Goal: Use online tool/utility: Utilize a website feature to perform a specific function

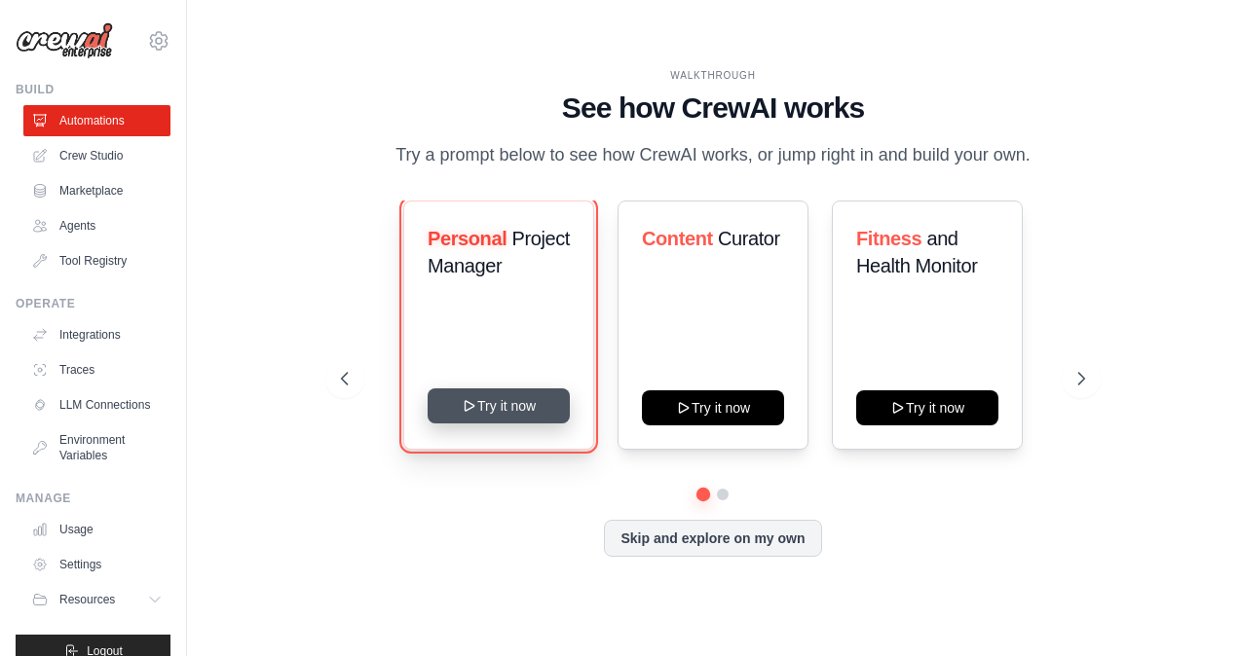
click at [523, 410] on button "Try it now" at bounding box center [499, 406] width 142 height 35
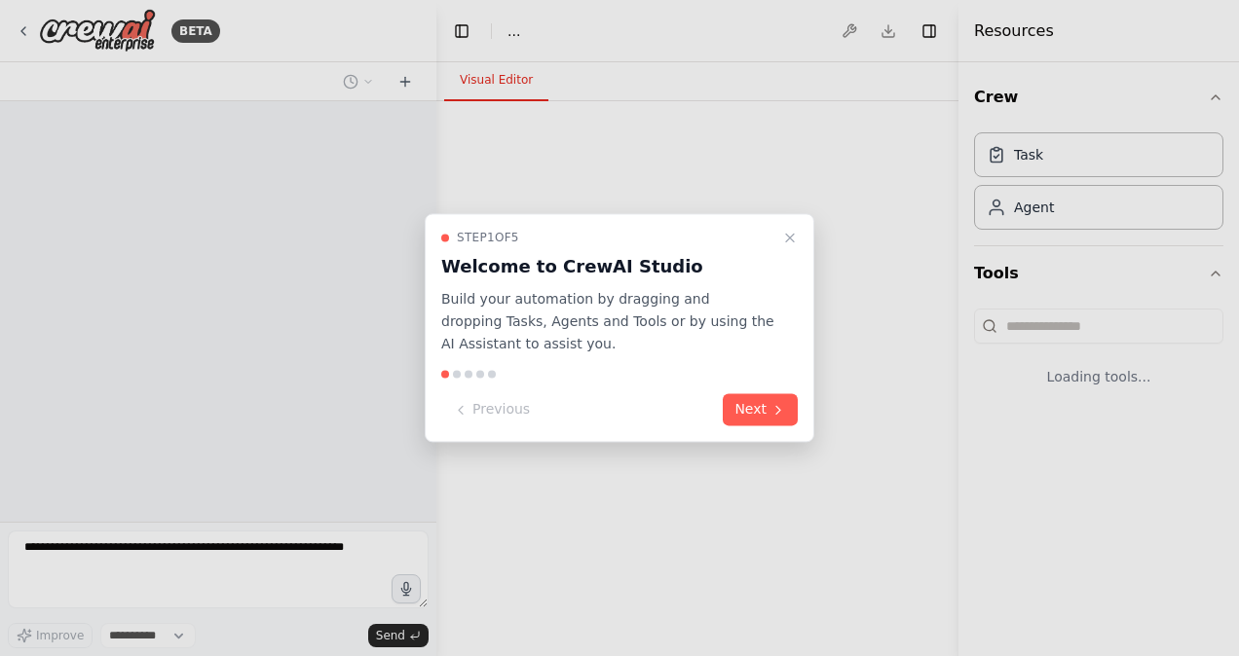
select select "****"
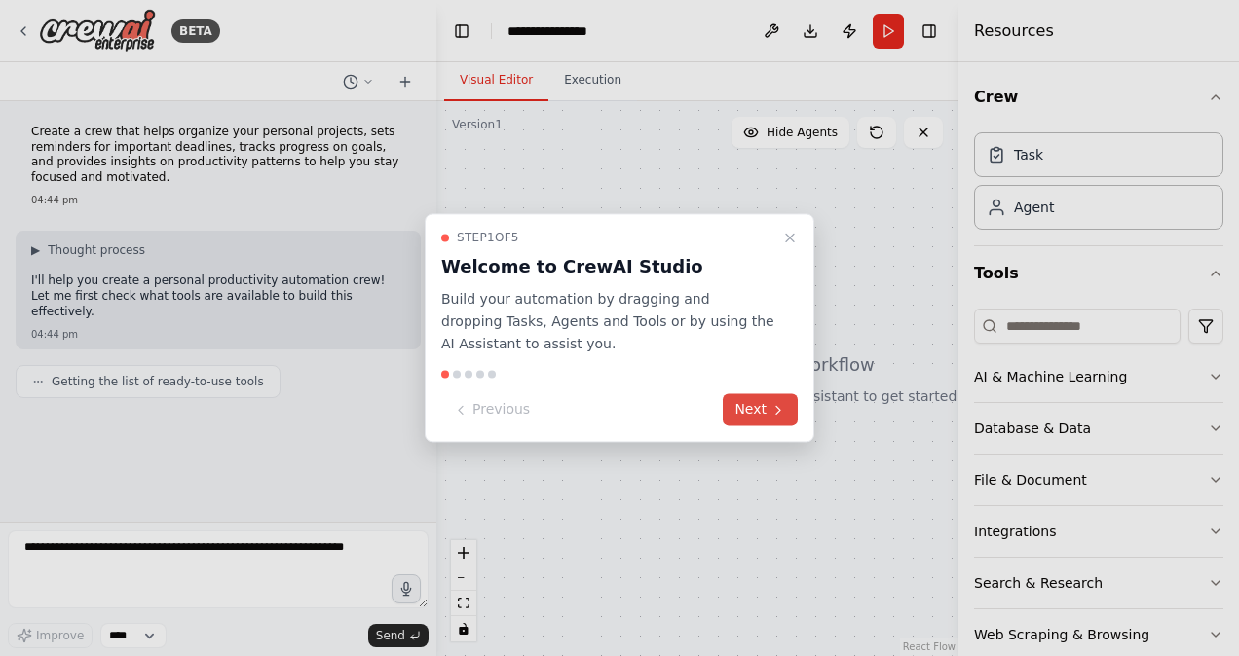
click at [739, 410] on button "Next" at bounding box center [760, 410] width 75 height 32
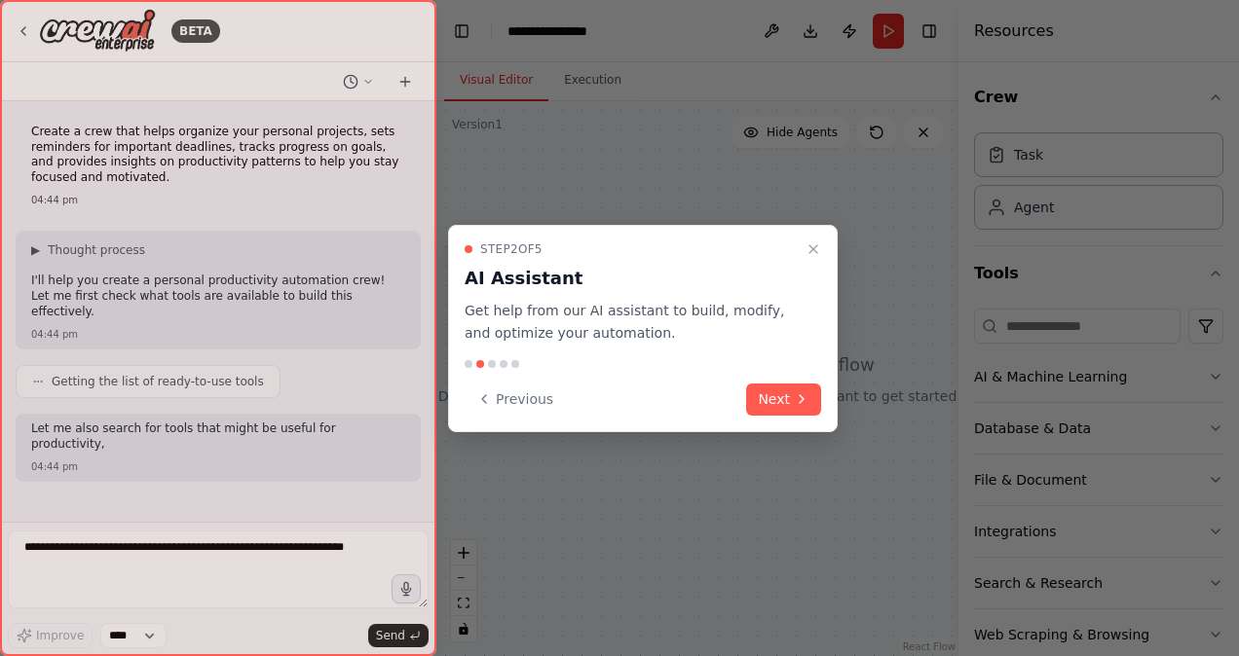
scroll to position [58, 0]
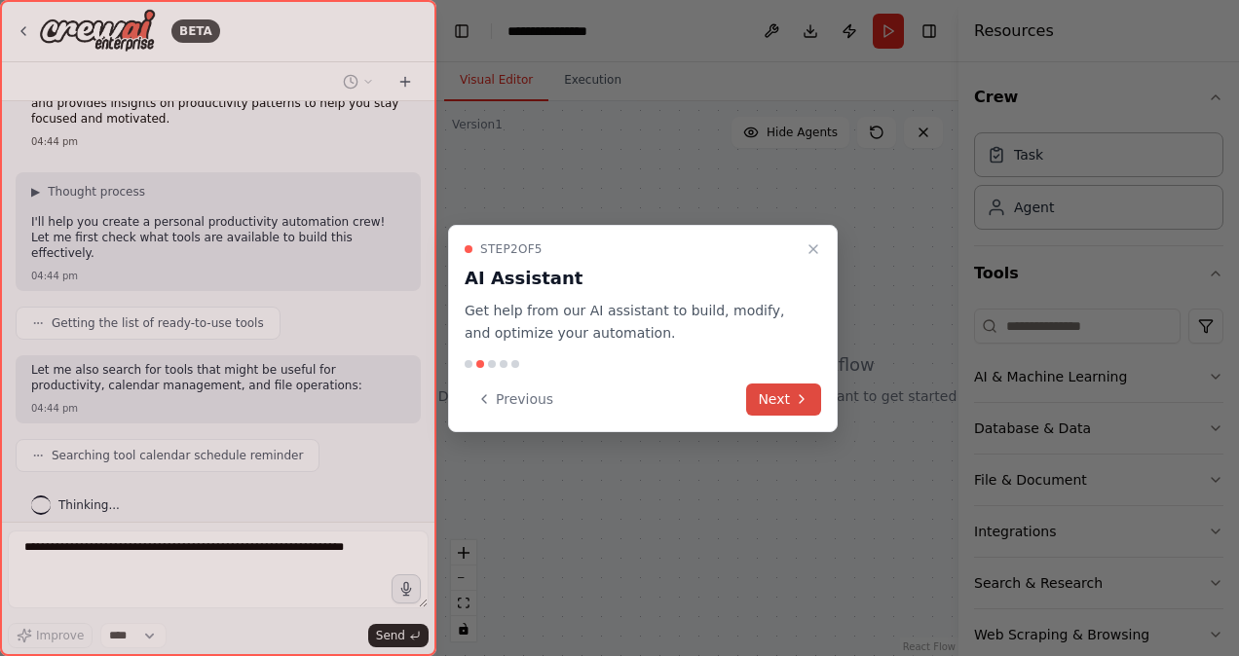
click at [769, 401] on button "Next" at bounding box center [783, 400] width 75 height 32
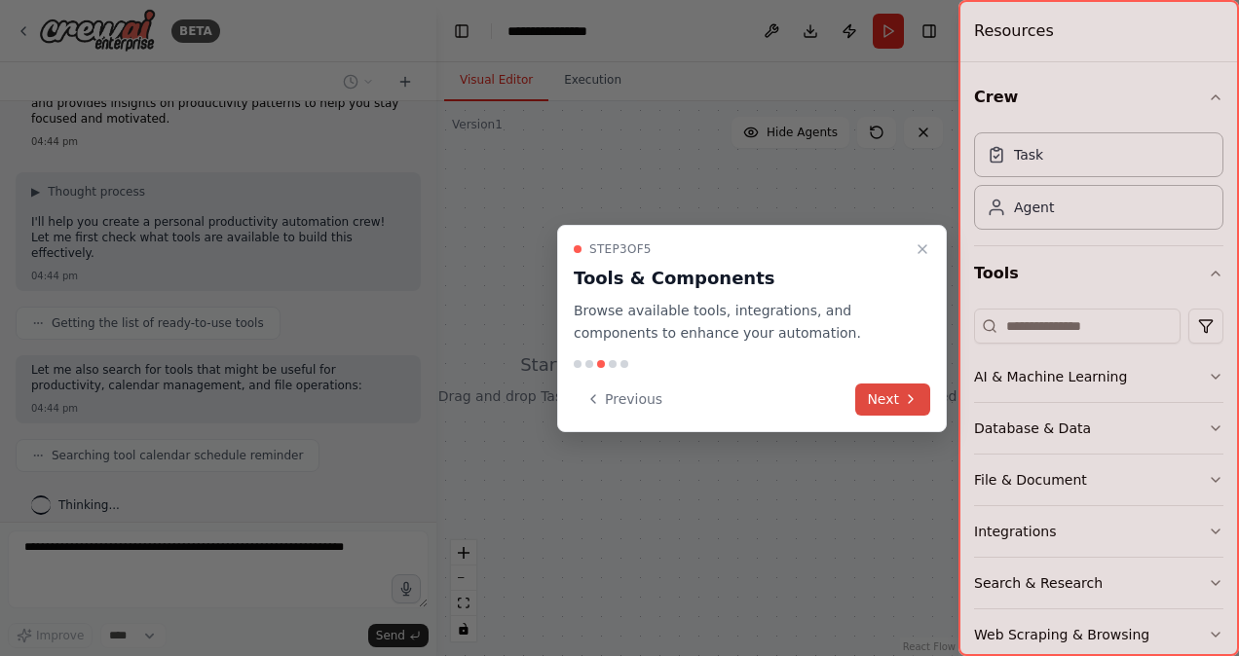
scroll to position [107, 0]
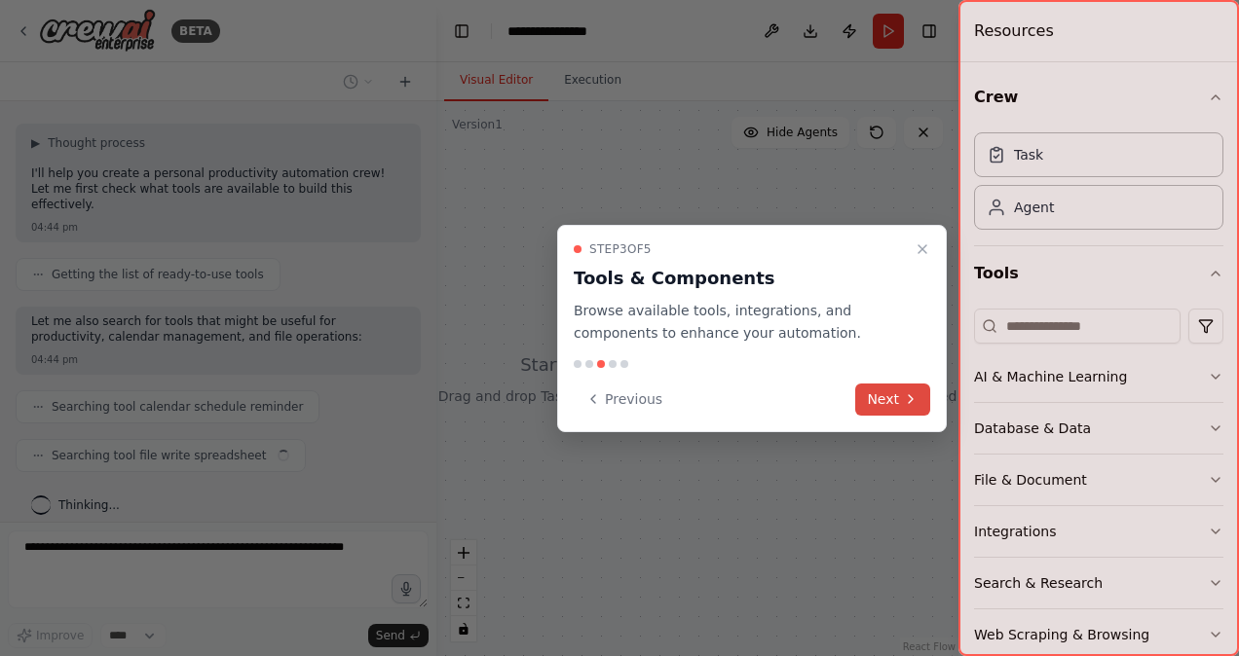
click at [887, 396] on button "Next" at bounding box center [892, 400] width 75 height 32
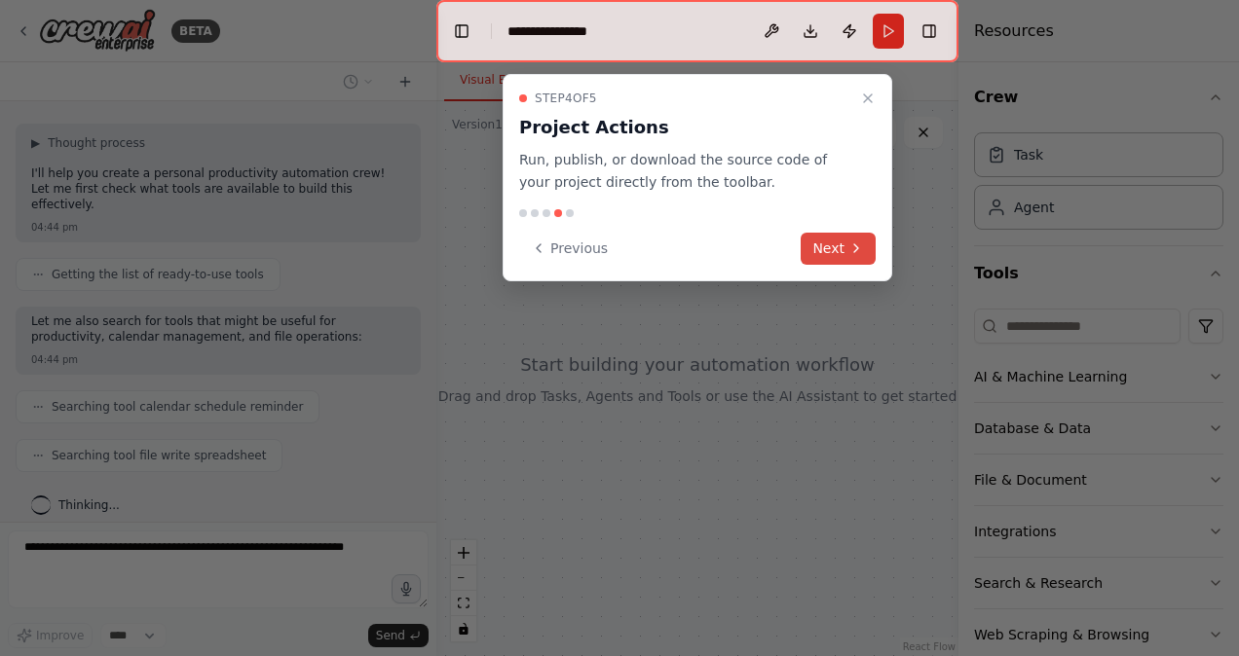
scroll to position [156, 0]
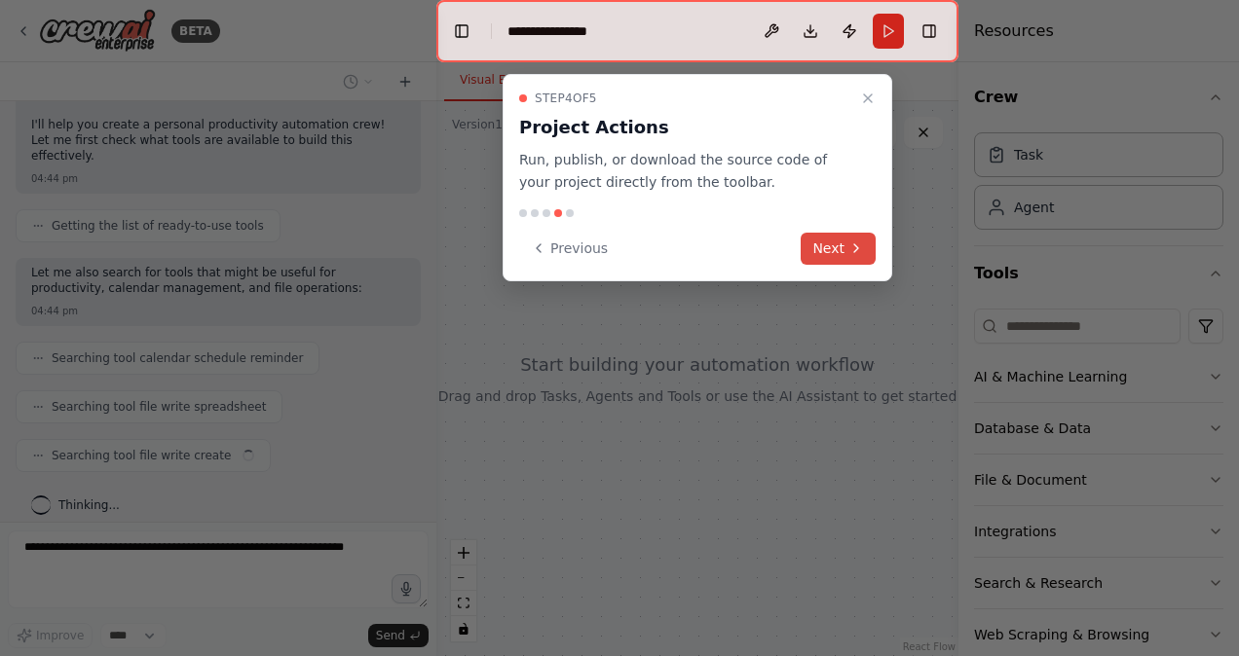
click at [852, 243] on icon at bounding box center [856, 249] width 16 height 16
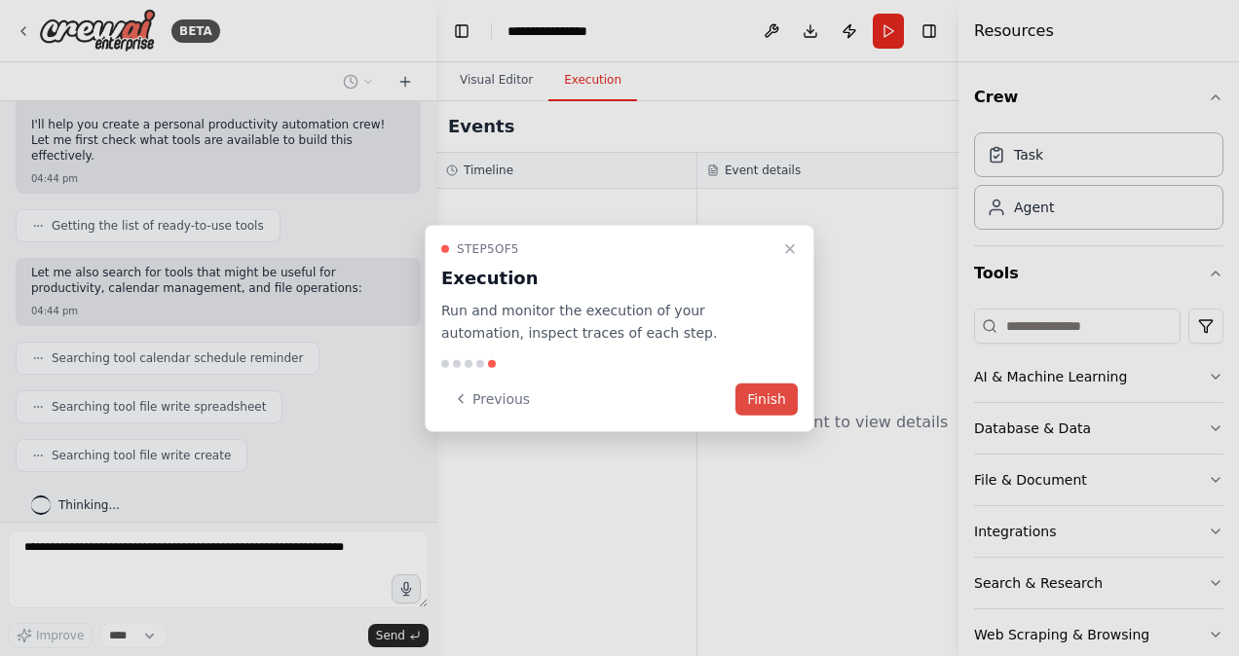
click at [780, 388] on button "Finish" at bounding box center [766, 399] width 62 height 32
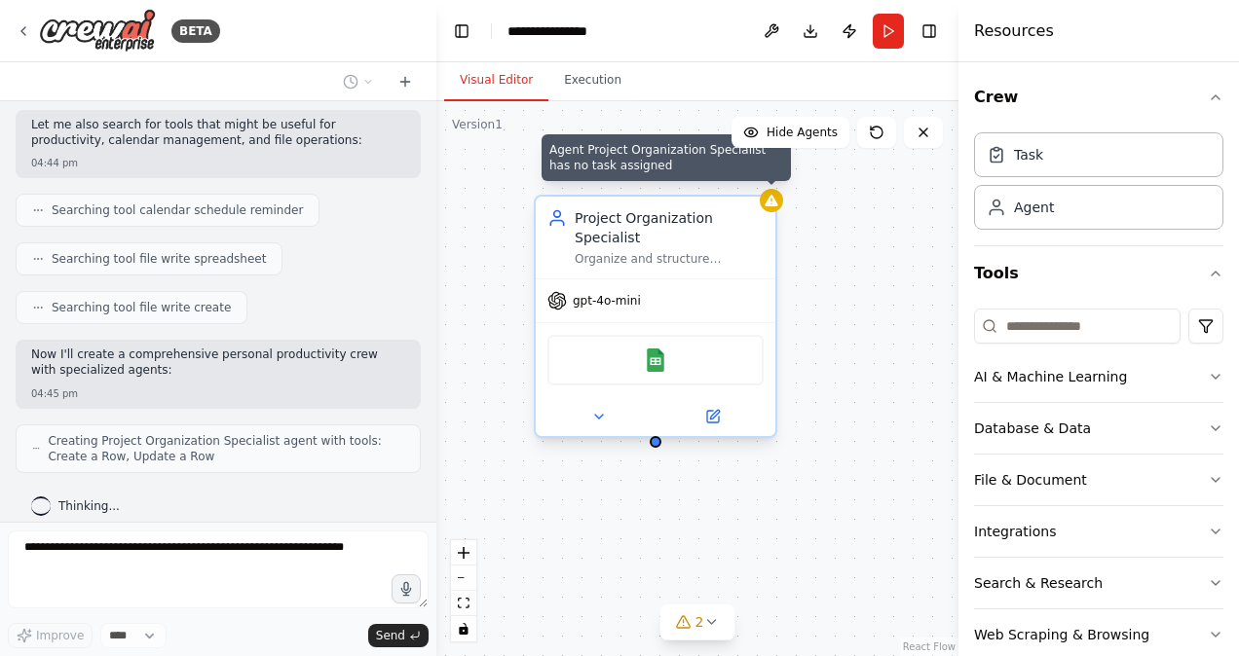
scroll to position [368, 0]
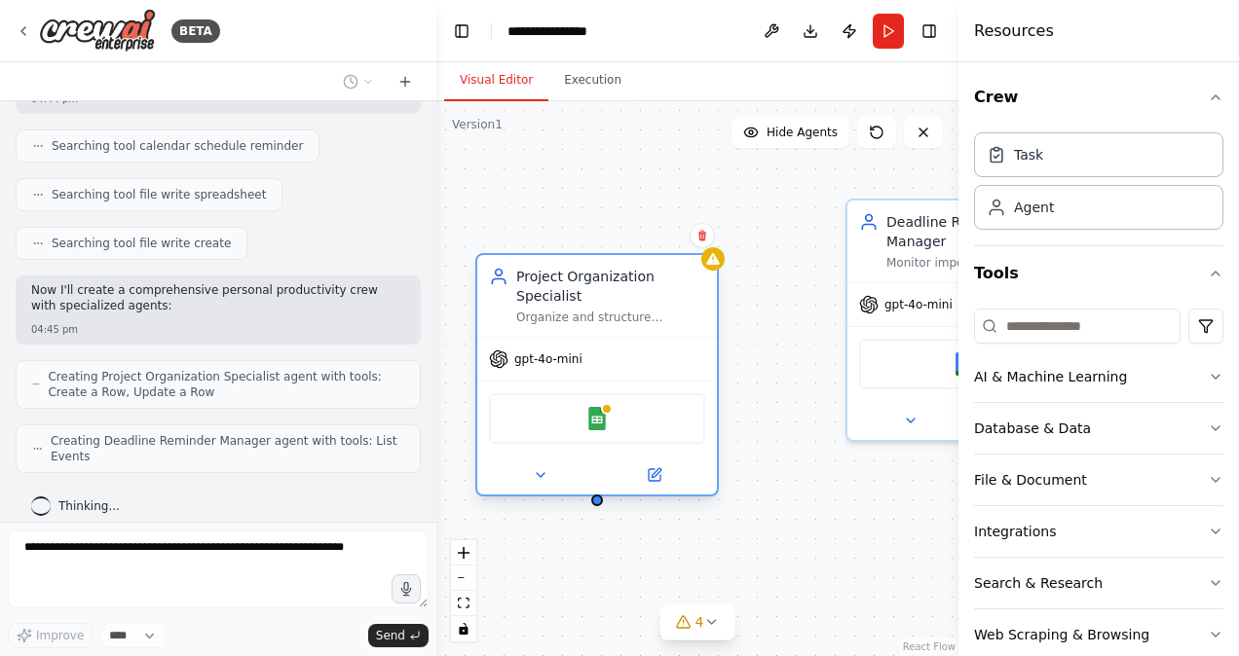
drag, startPoint x: 746, startPoint y: 280, endPoint x: 689, endPoint y: 347, distance: 87.7
click at [689, 347] on div "gpt-4o-mini" at bounding box center [597, 359] width 240 height 43
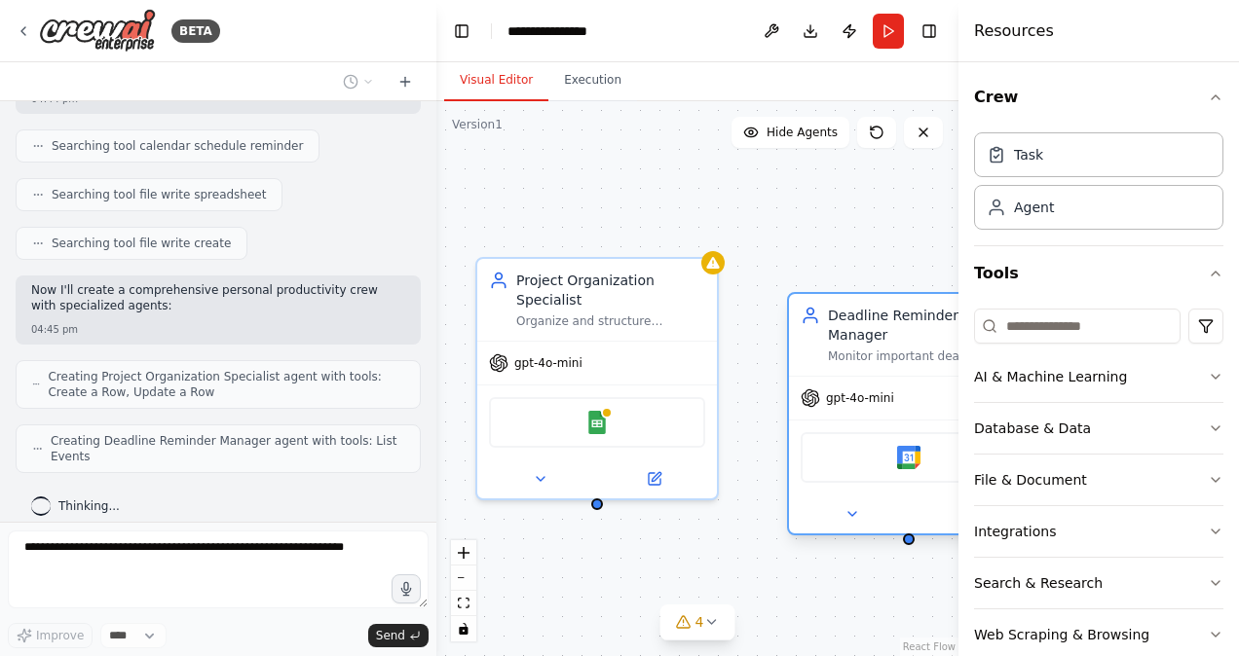
scroll to position [417, 0]
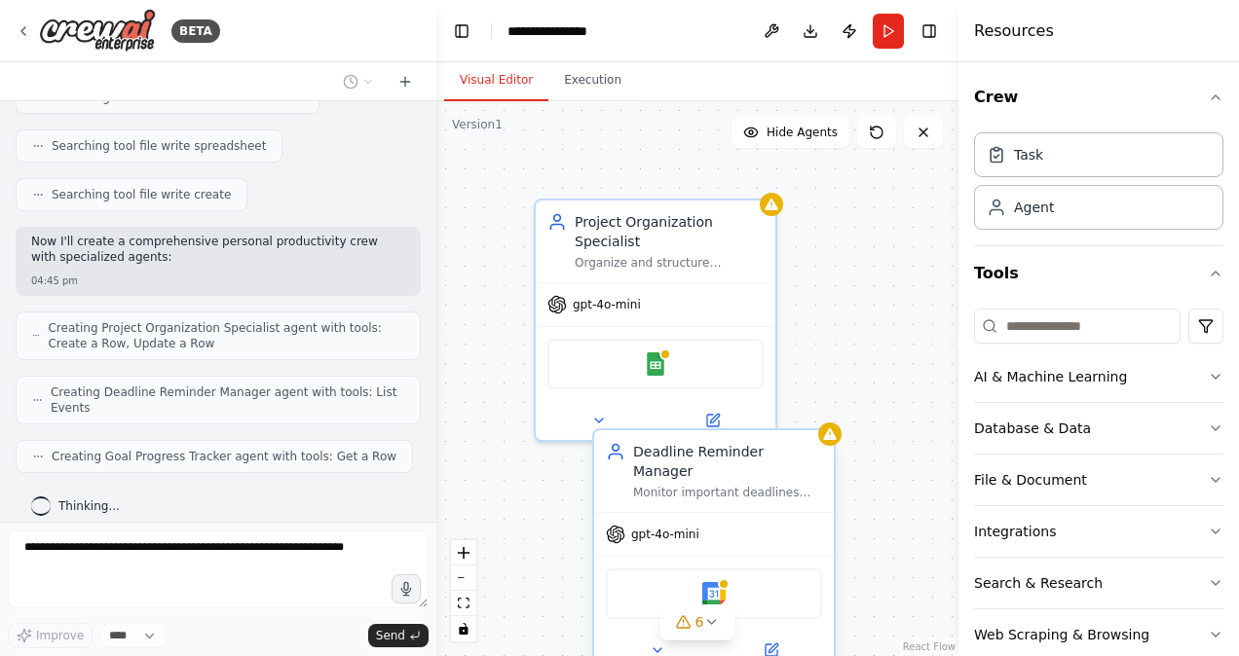
drag, startPoint x: 920, startPoint y: 207, endPoint x: 662, endPoint y: 451, distance: 354.8
click at [662, 451] on div "Deadline Reminder Manager Monitor important deadlines and create strategic remi…" at bounding box center [714, 471] width 240 height 82
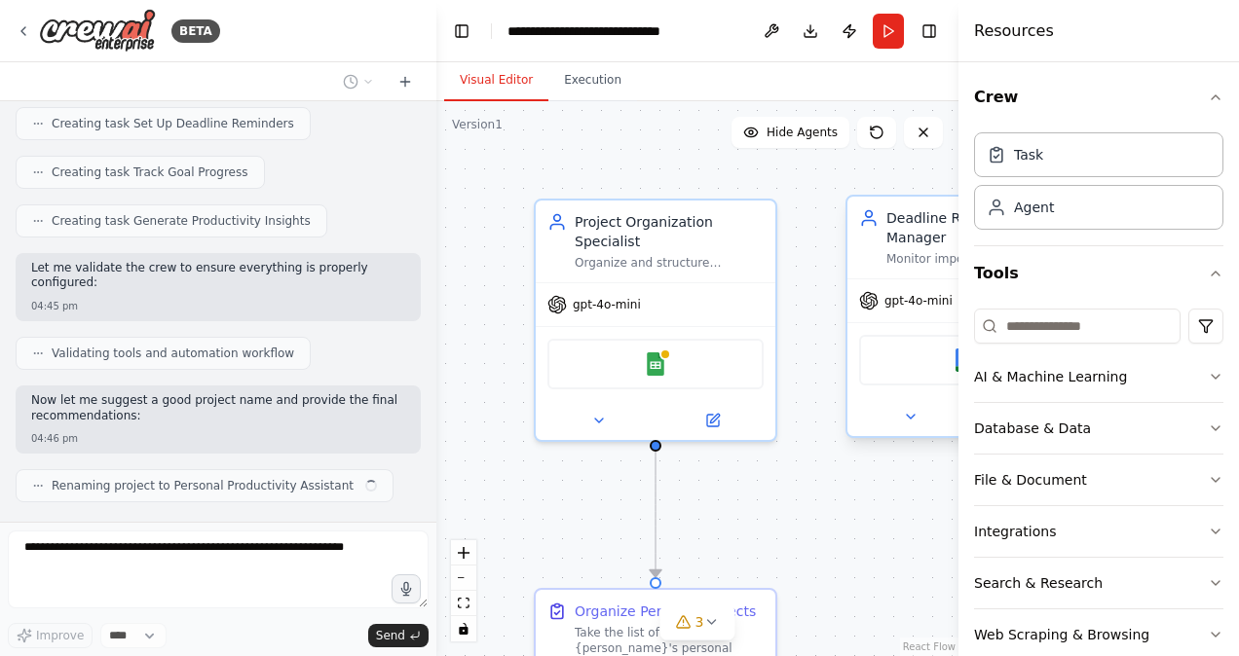
scroll to position [1010, 0]
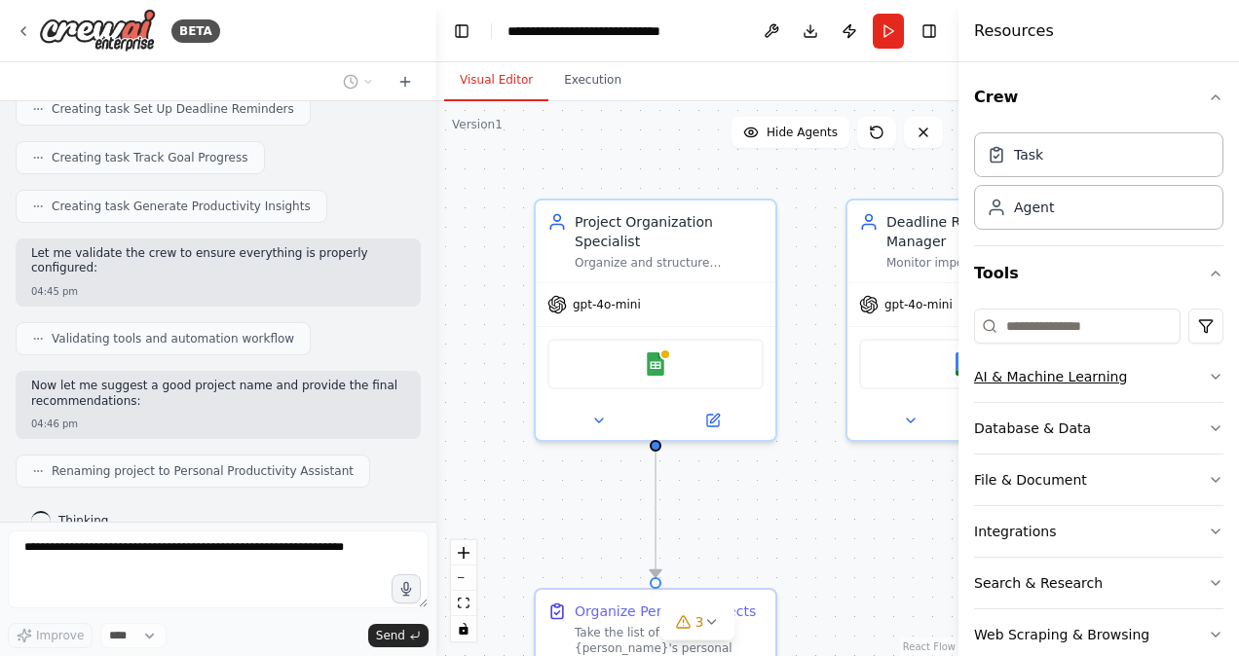
click at [1208, 380] on icon "button" at bounding box center [1216, 377] width 16 height 16
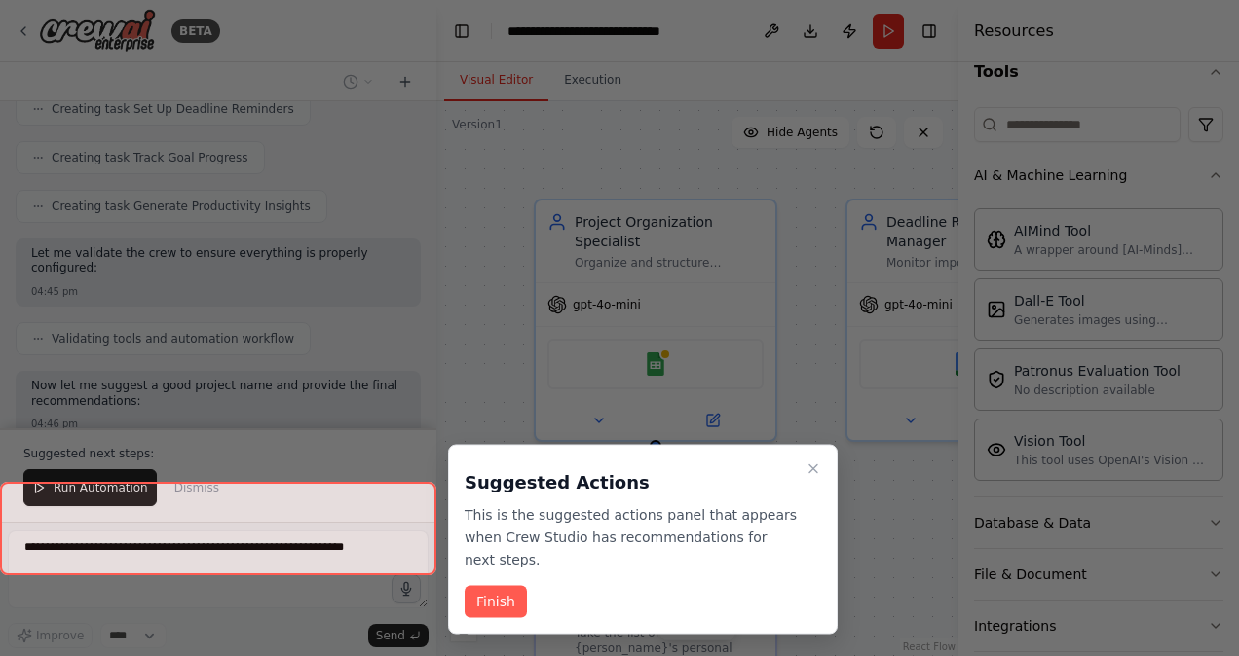
scroll to position [227, 0]
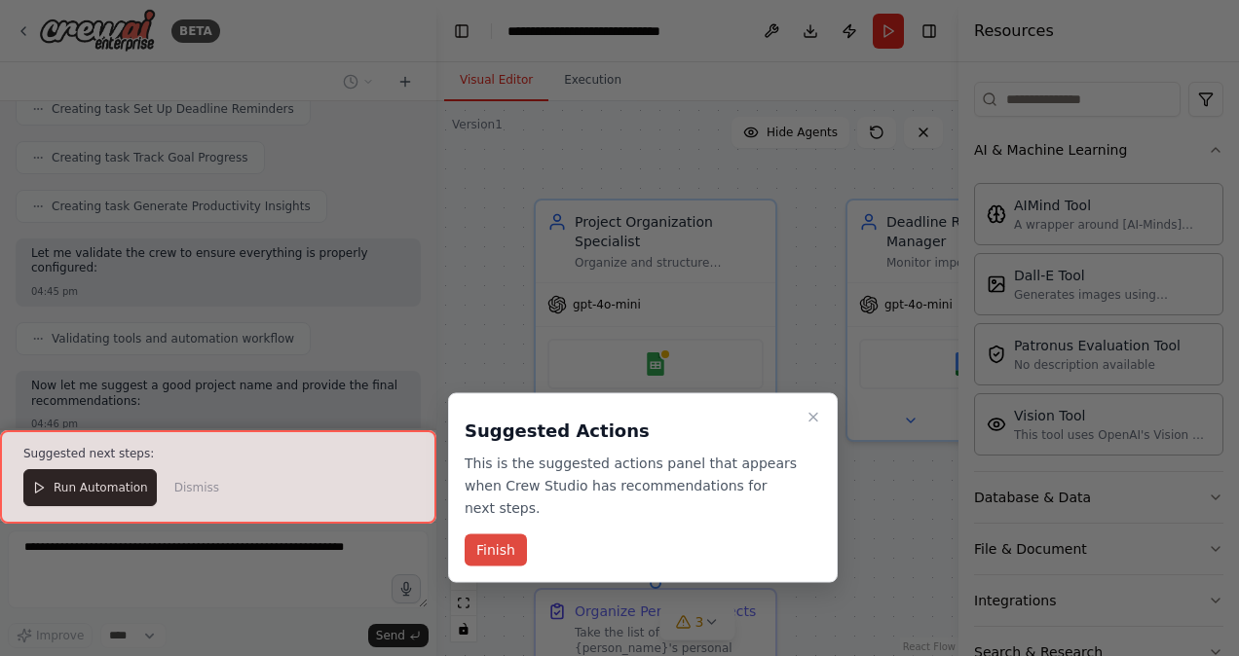
click at [491, 535] on button "Finish" at bounding box center [496, 551] width 62 height 32
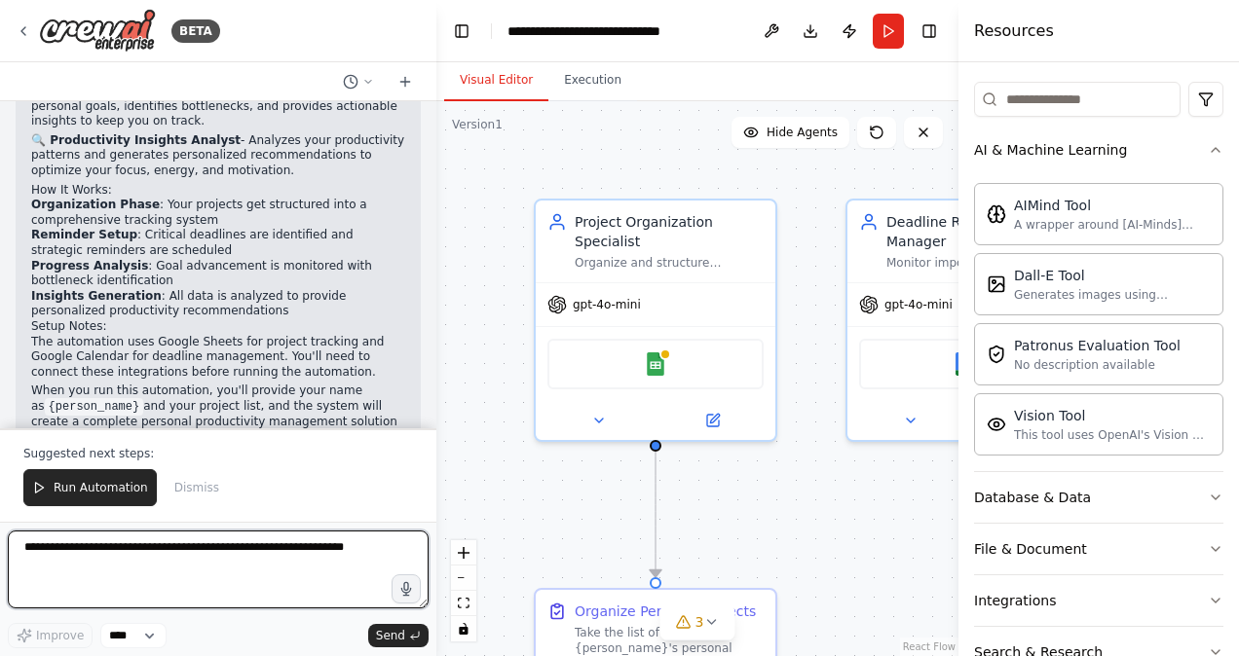
scroll to position [1617, 0]
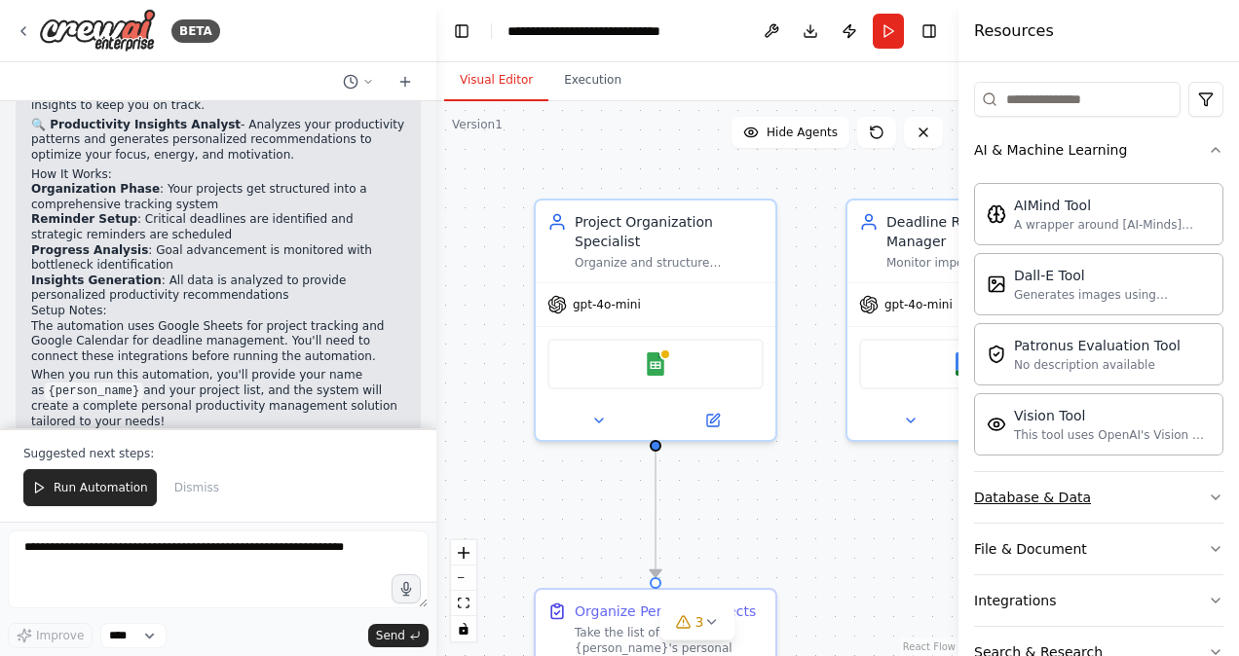
click at [1212, 499] on icon "button" at bounding box center [1216, 498] width 8 height 4
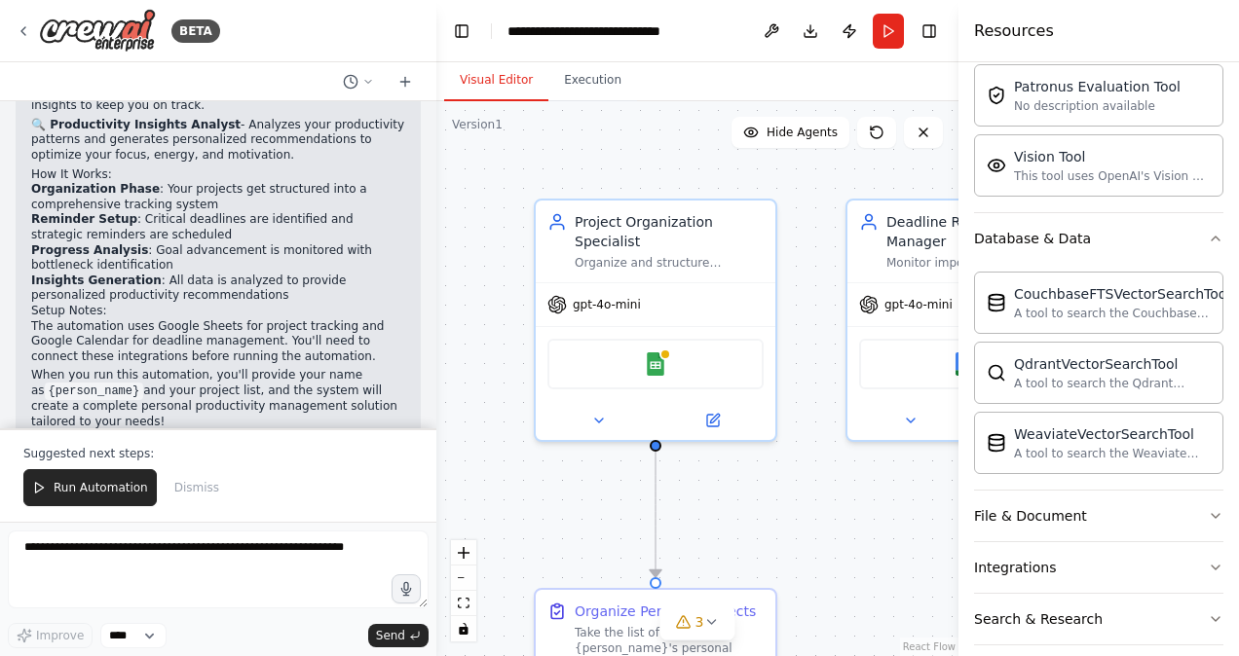
scroll to position [558, 0]
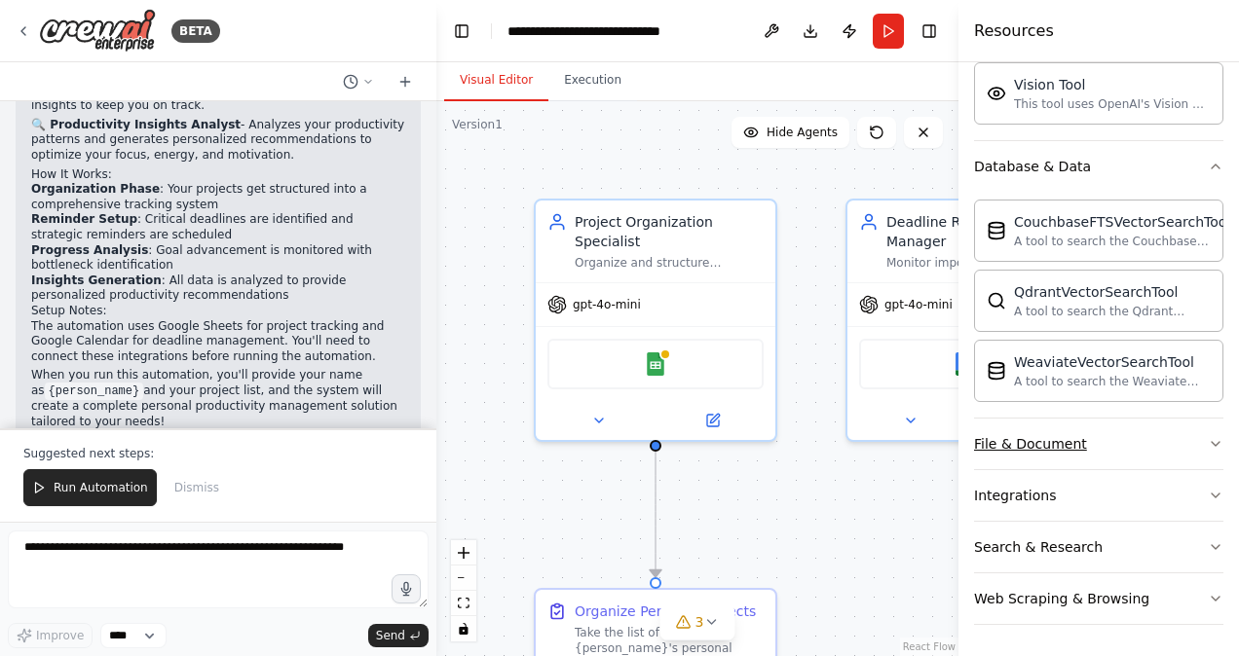
click at [1208, 449] on icon "button" at bounding box center [1216, 444] width 16 height 16
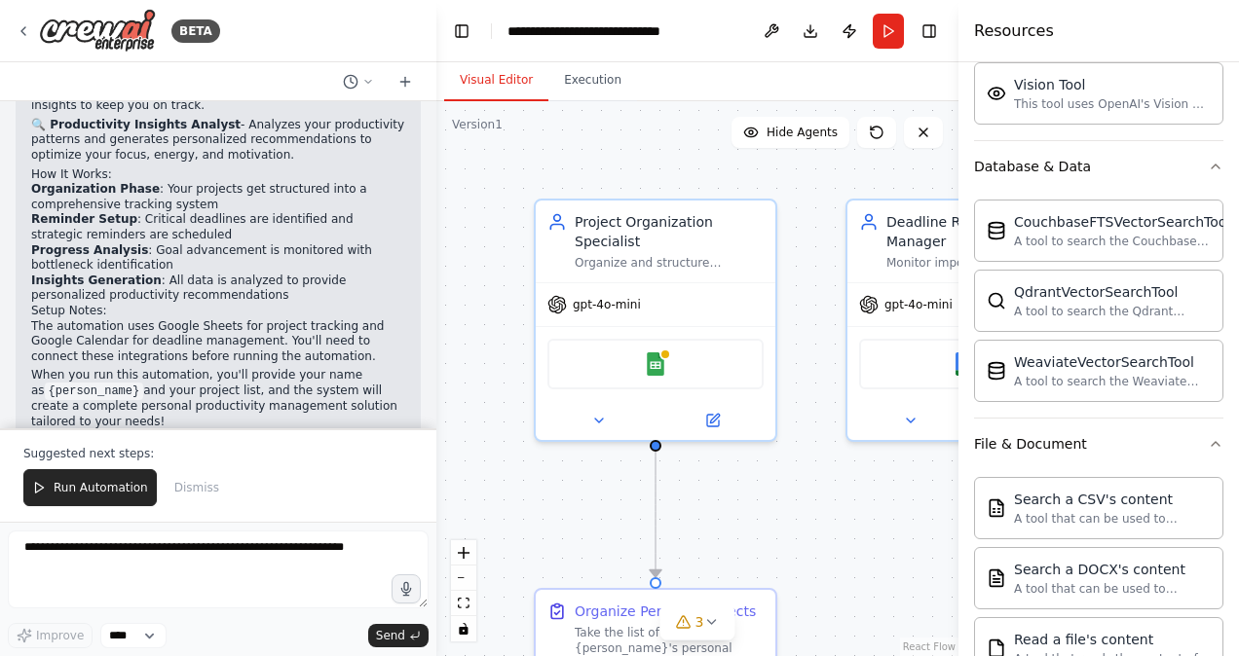
scroll to position [1077, 0]
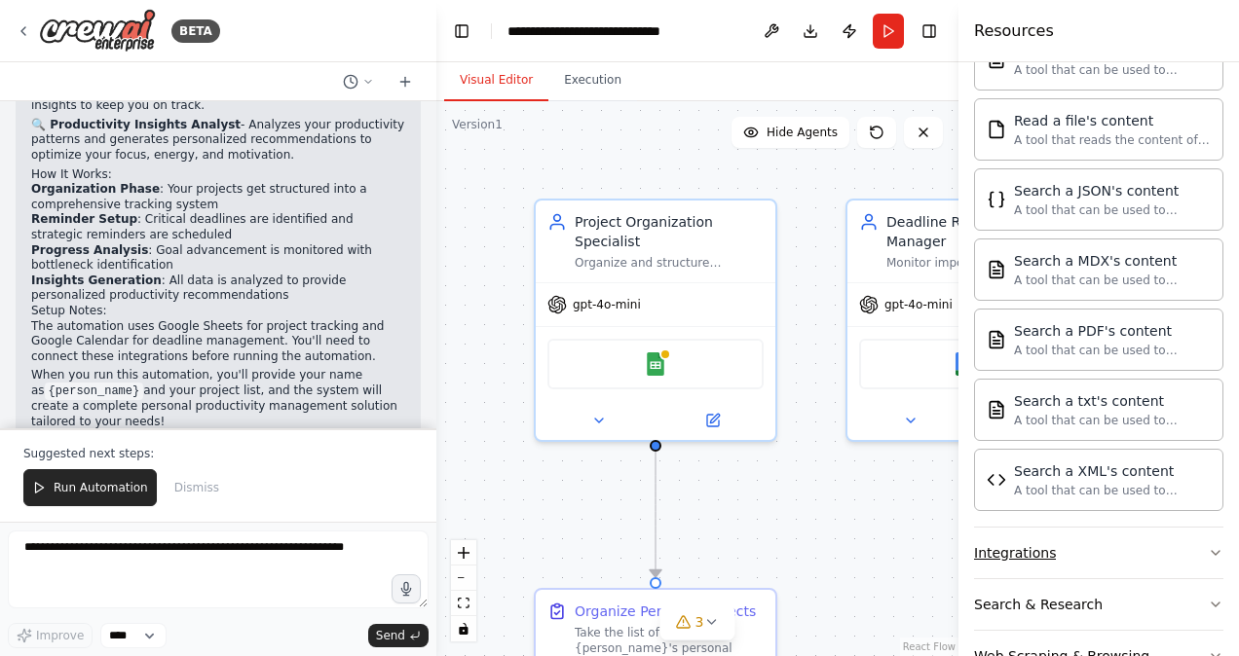
click at [1208, 555] on icon "button" at bounding box center [1216, 553] width 16 height 16
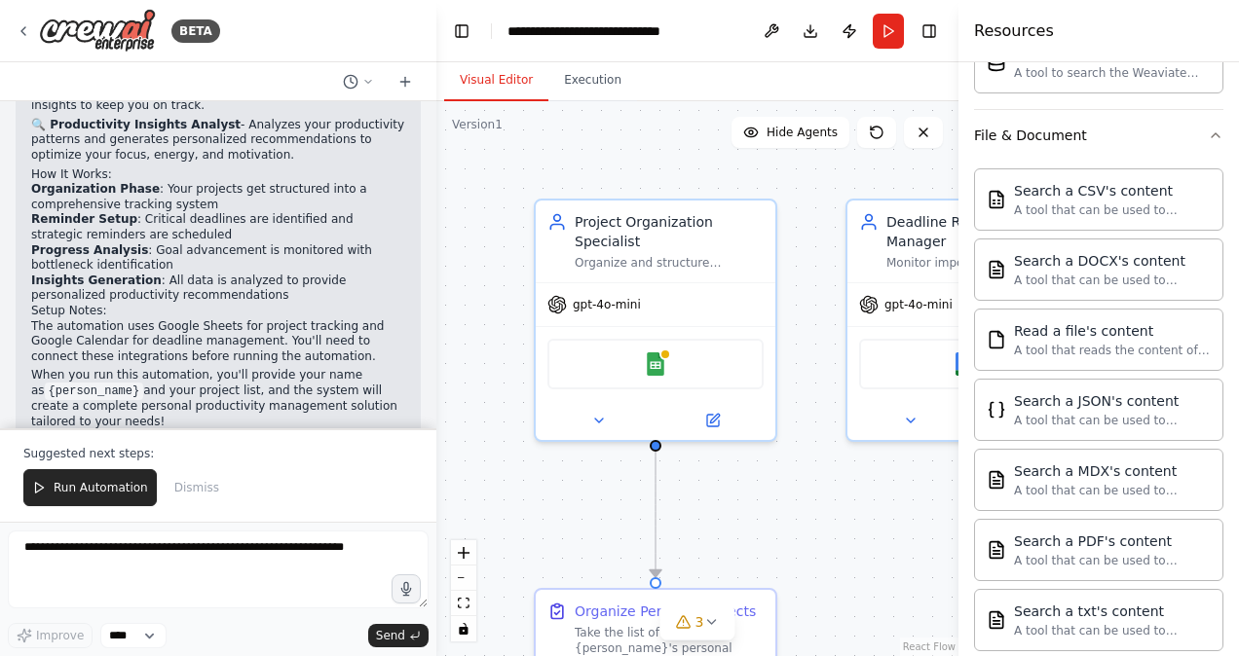
scroll to position [864, 0]
click at [370, 82] on icon at bounding box center [368, 82] width 12 height 12
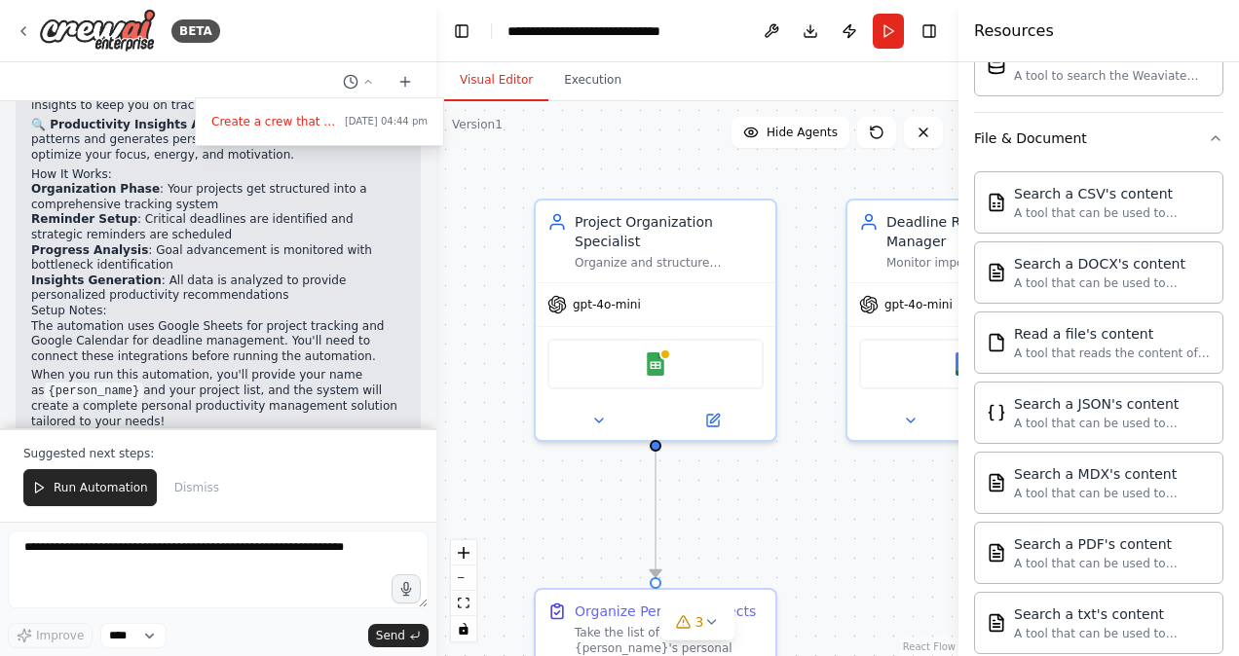
click at [336, 32] on div at bounding box center [218, 328] width 436 height 656
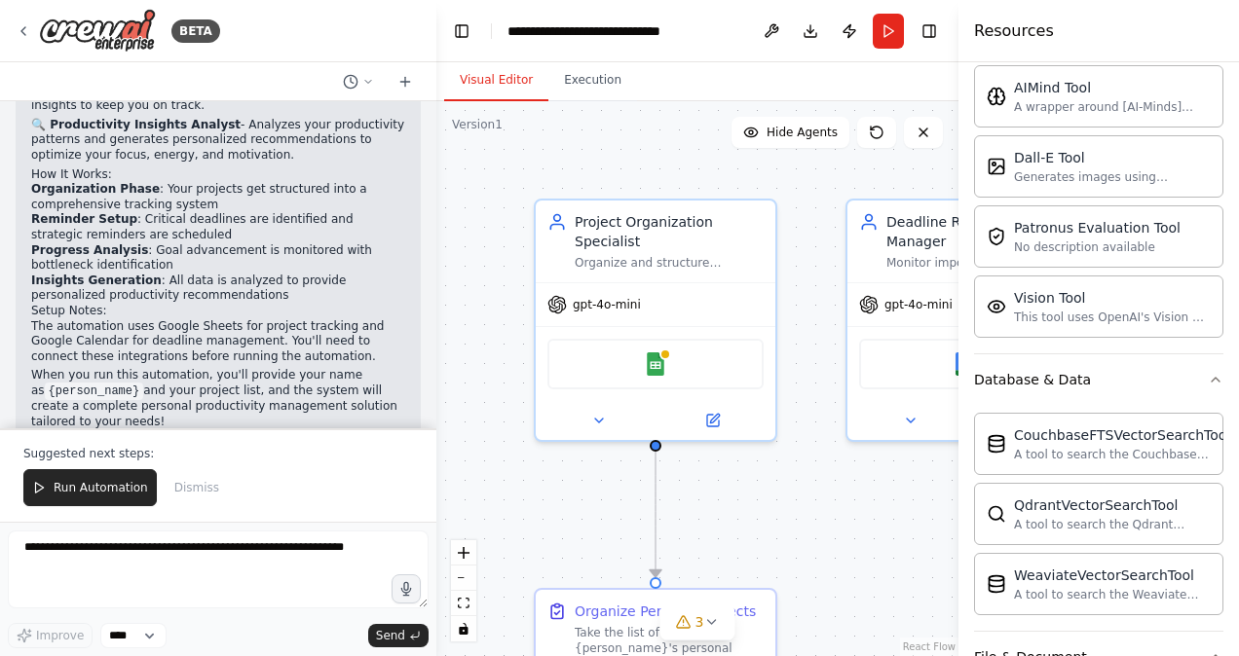
scroll to position [0, 0]
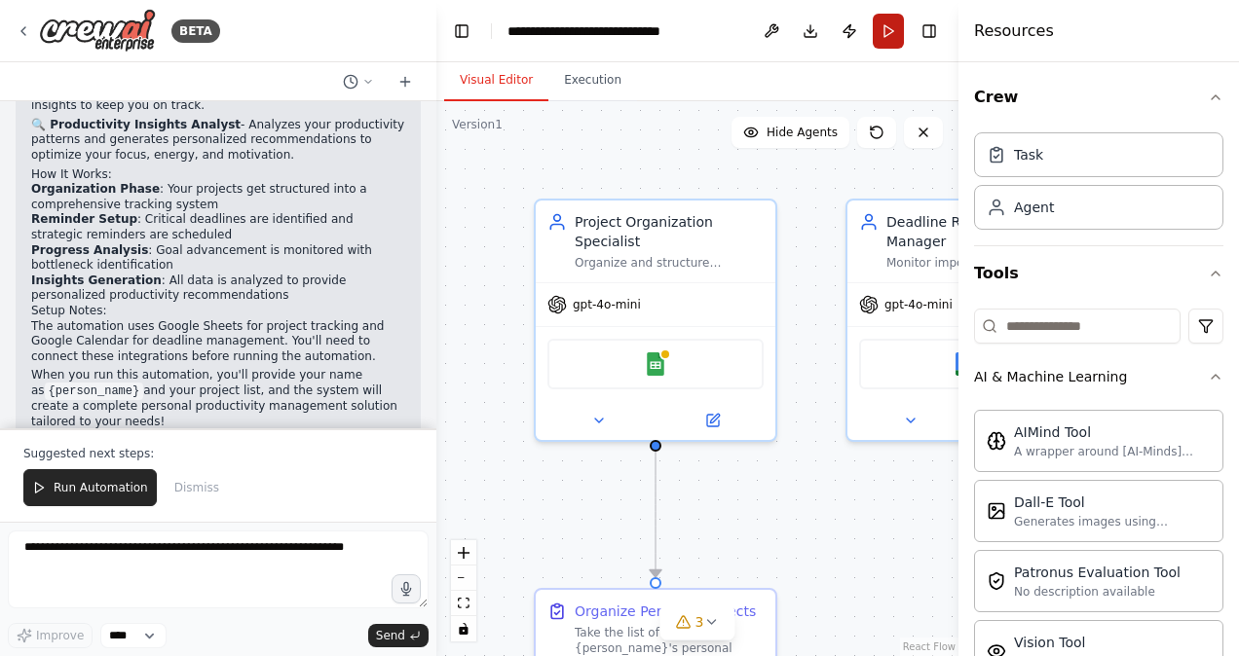
click at [891, 34] on button "Run" at bounding box center [888, 31] width 31 height 35
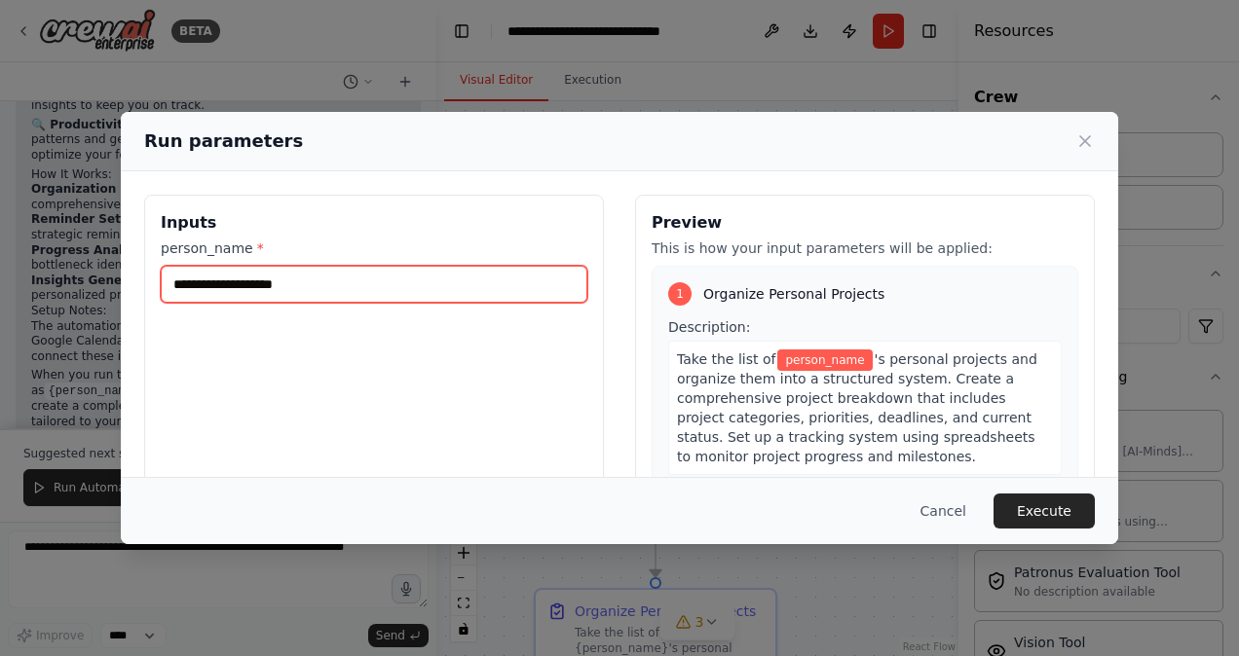
click at [403, 283] on input "person_name *" at bounding box center [374, 284] width 427 height 37
type input "*********"
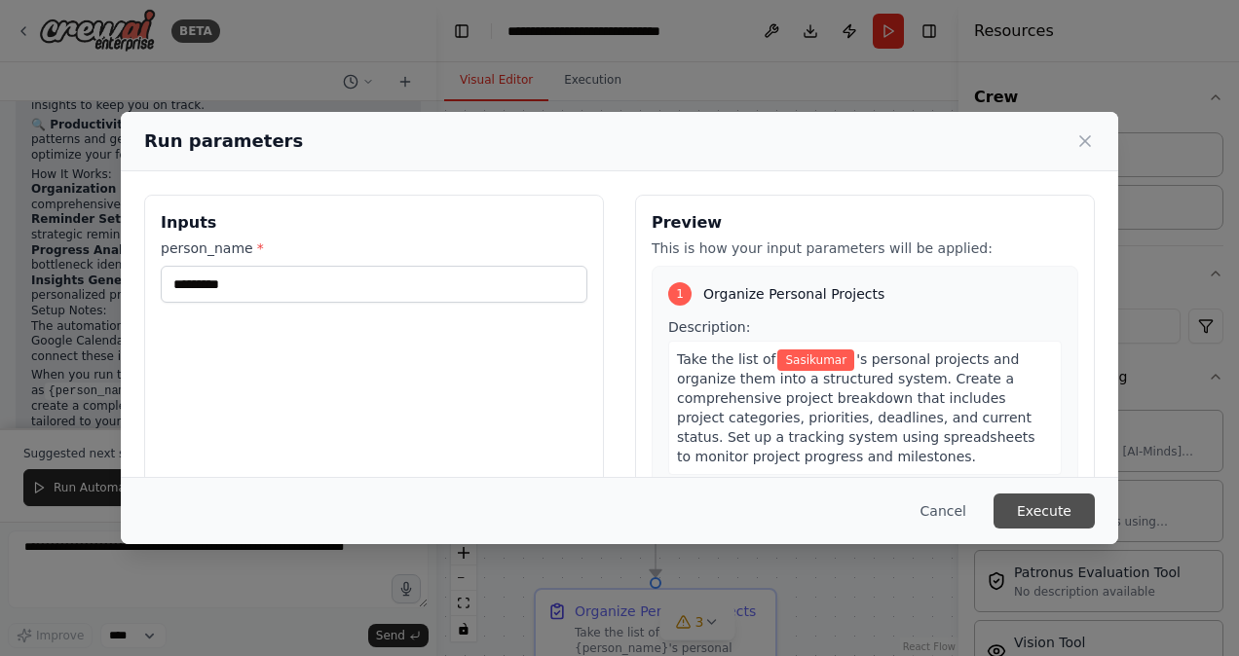
click at [1050, 502] on button "Execute" at bounding box center [1043, 511] width 101 height 35
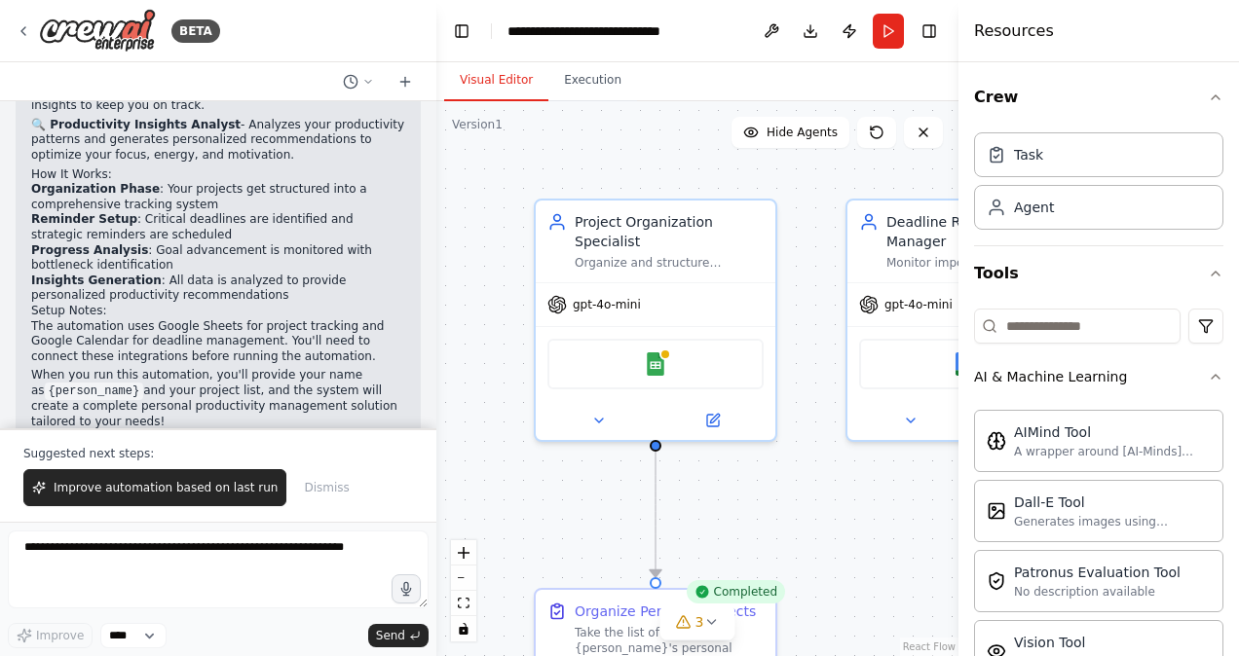
click at [421, 113] on div "Create a crew that helps organize your personal projects, sets reminders for im…" at bounding box center [218, 264] width 436 height 327
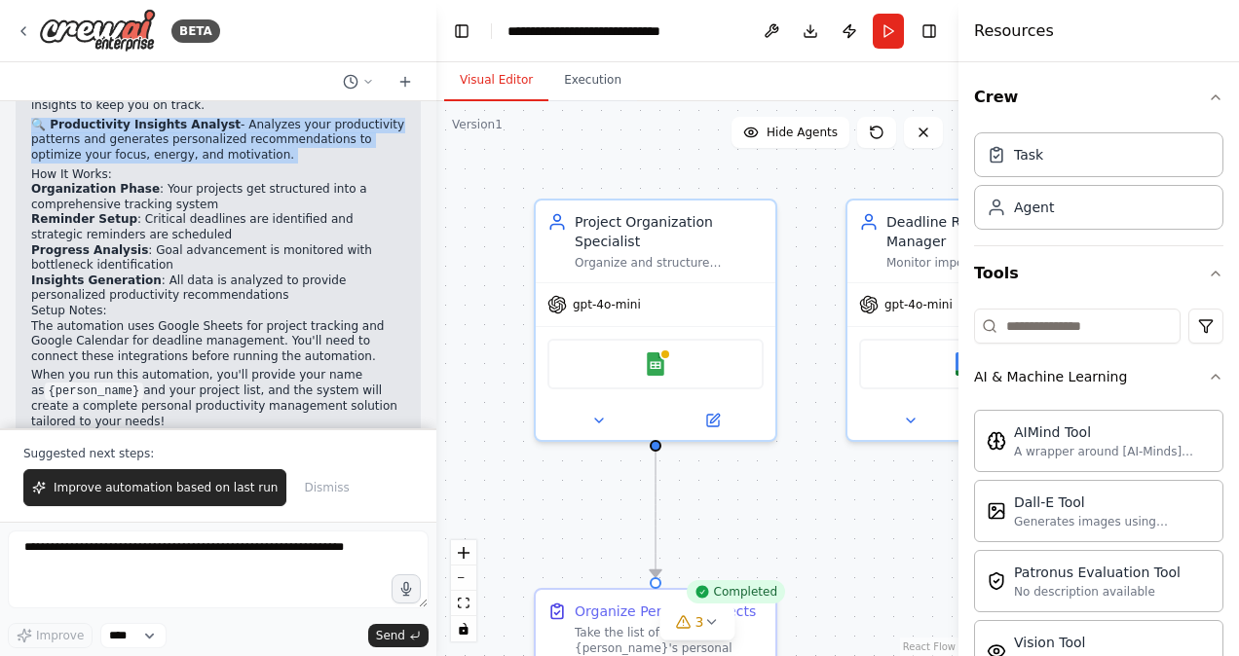
click at [421, 113] on div "Create a crew that helps organize your personal projects, sets reminders for im…" at bounding box center [218, 264] width 436 height 327
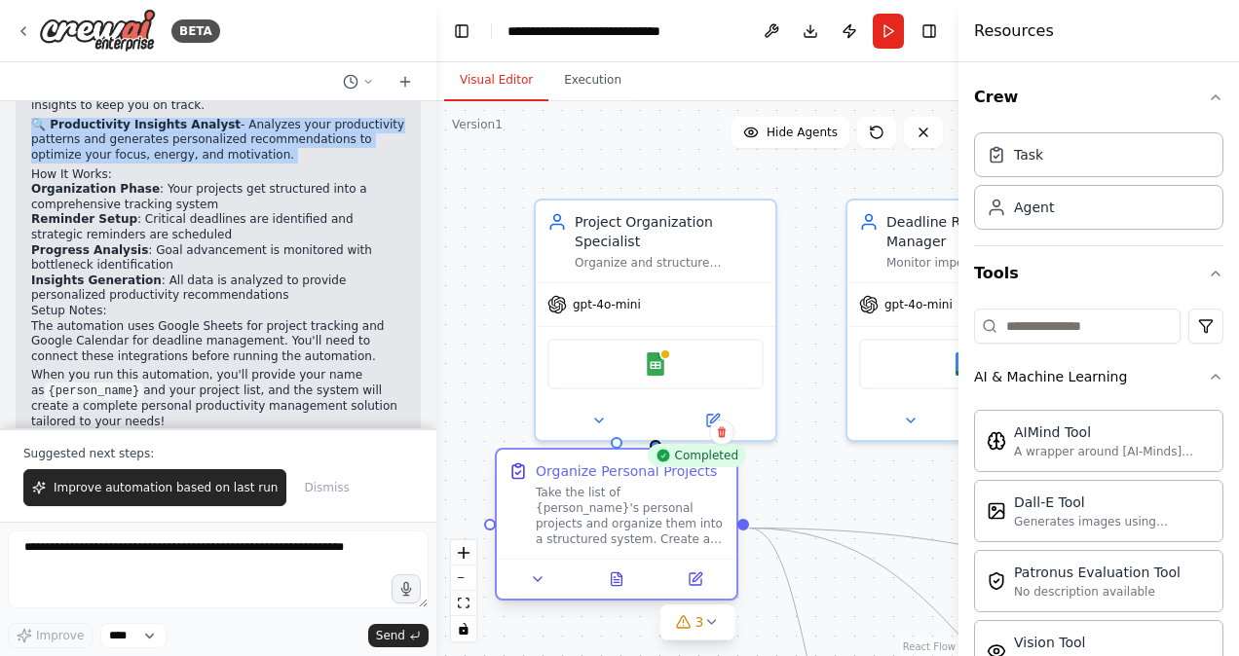
drag, startPoint x: 654, startPoint y: 596, endPoint x: 614, endPoint y: 452, distance: 149.8
click at [614, 452] on div "Organize Personal Projects Take the list of {person_name}'s personal projects a…" at bounding box center [617, 504] width 240 height 109
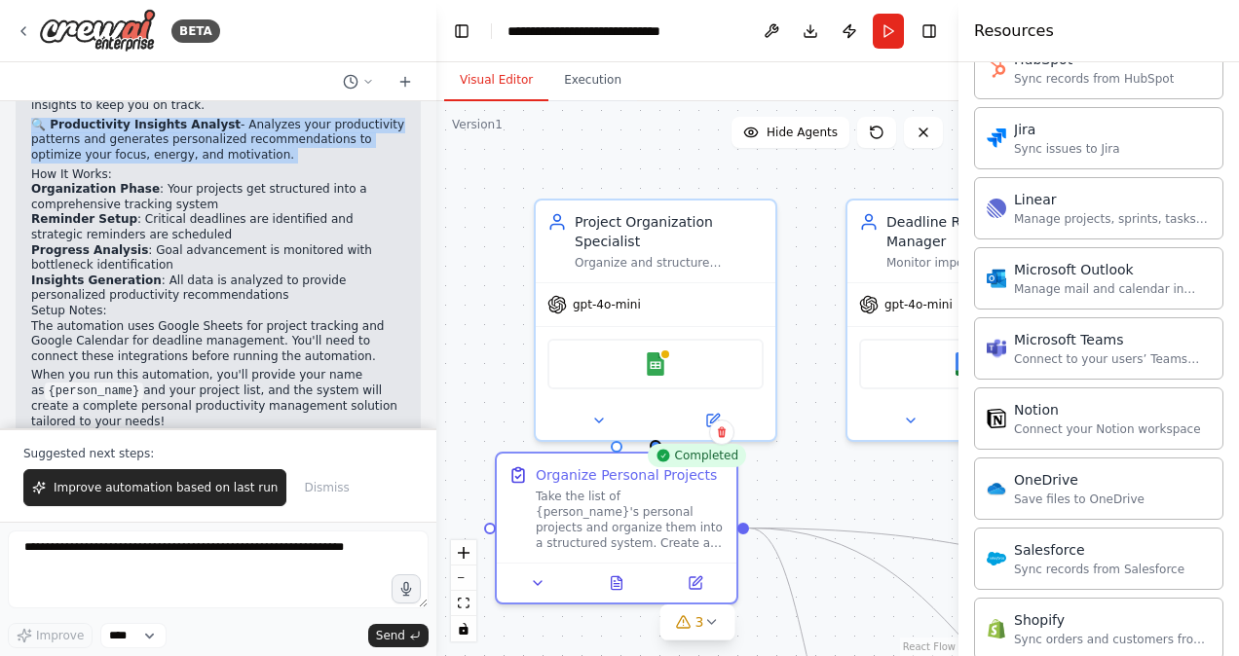
scroll to position [2623, 0]
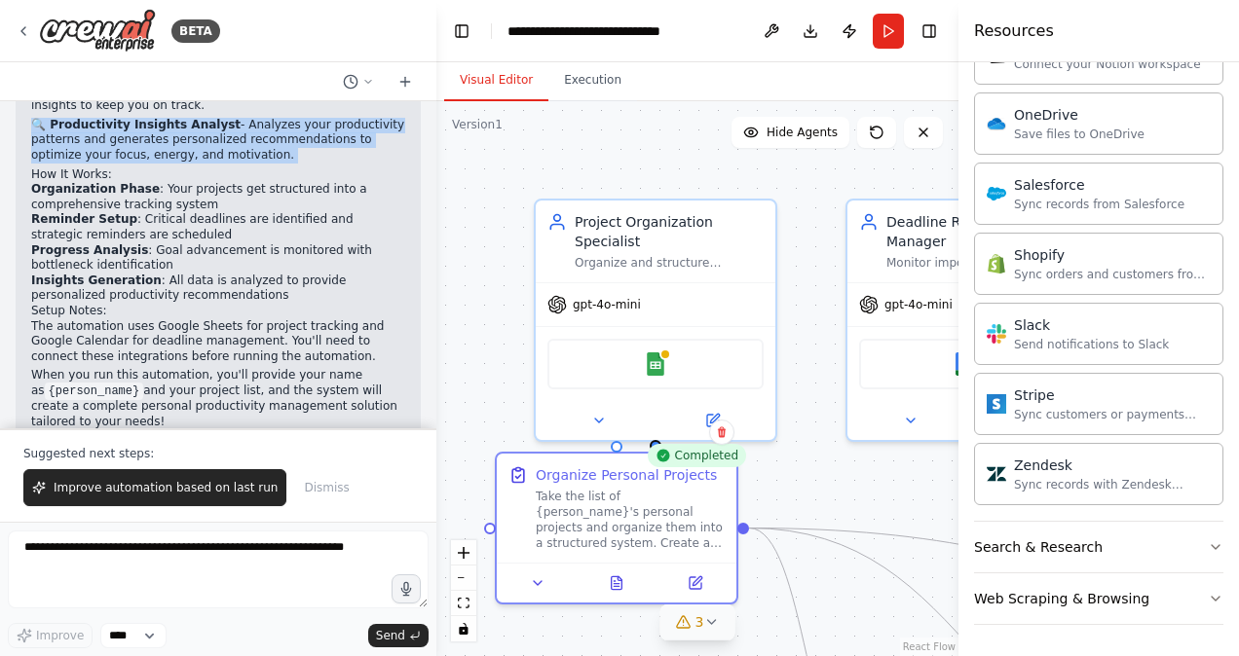
click at [718, 618] on icon at bounding box center [711, 623] width 16 height 16
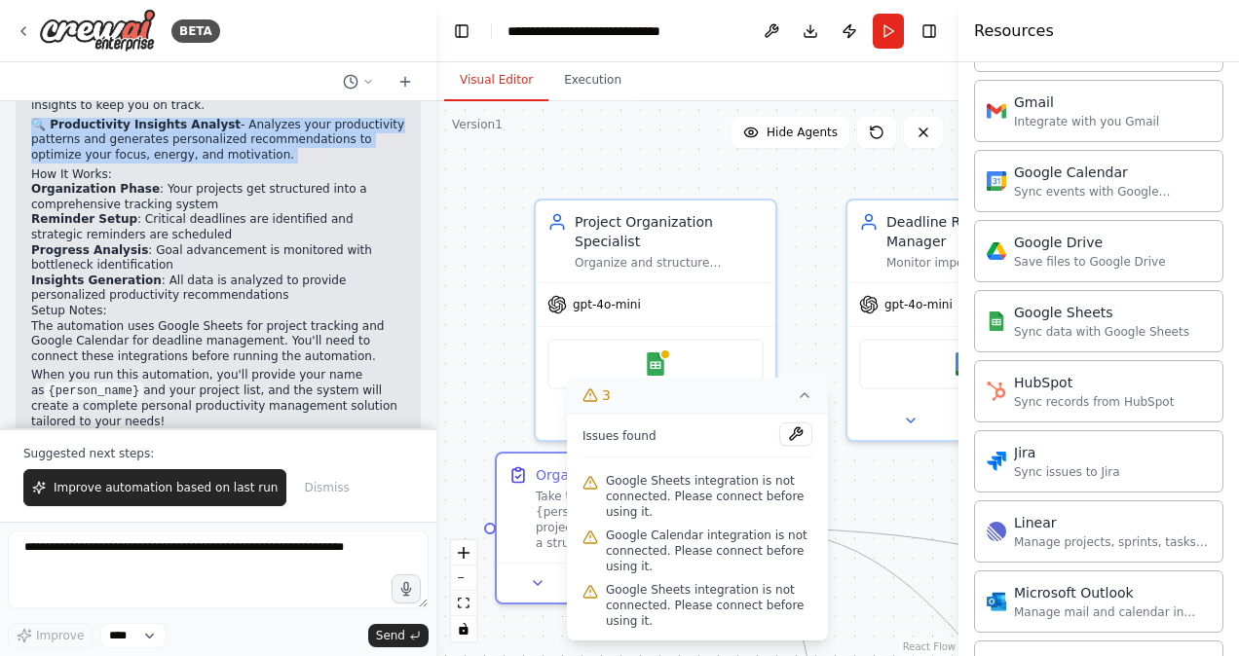
scroll to position [1934, 0]
click at [1130, 174] on div "Google Calendar" at bounding box center [1112, 171] width 197 height 19
click at [799, 133] on span "Hide Agents" at bounding box center [801, 133] width 71 height 16
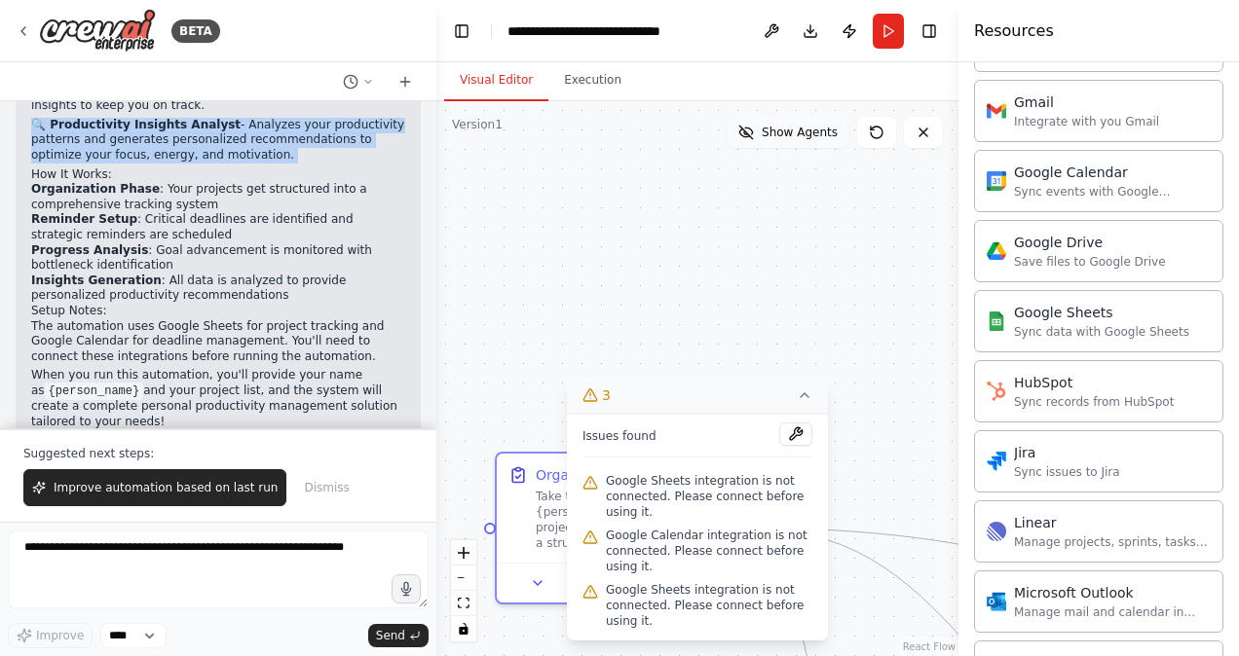
click at [799, 133] on span "Show Agents" at bounding box center [800, 133] width 76 height 16
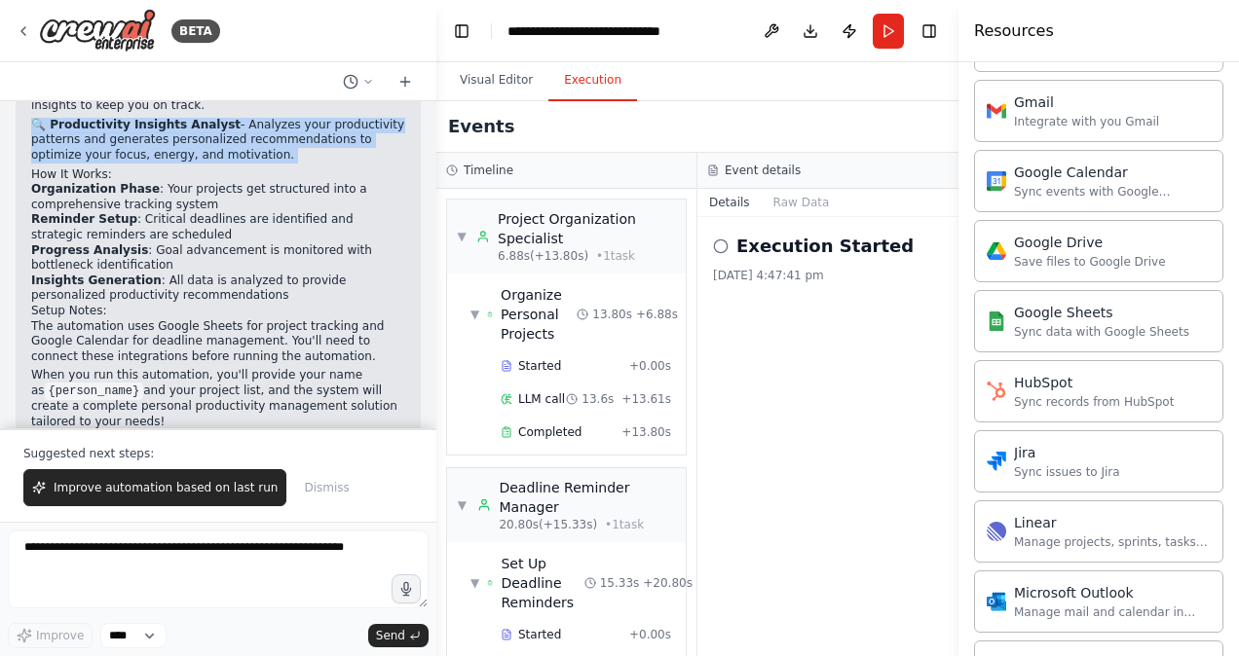
click at [583, 91] on button "Execution" at bounding box center [592, 80] width 89 height 41
